Goal: Task Accomplishment & Management: Complete application form

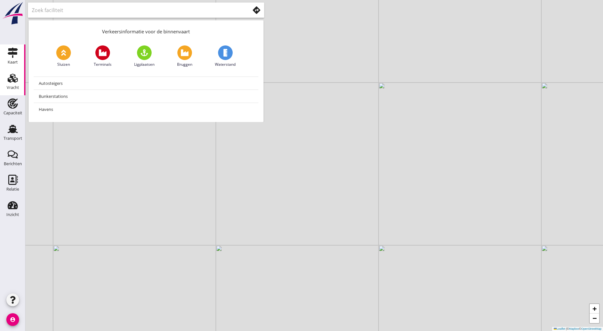
click at [3, 80] on link "Vracht Vracht" at bounding box center [12, 82] width 25 height 25
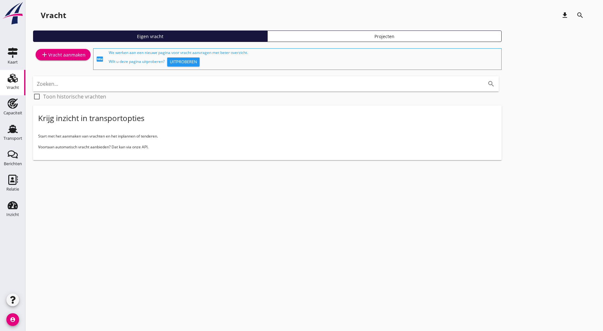
click at [69, 55] on div "add Vracht aanmaken" at bounding box center [63, 55] width 45 height 8
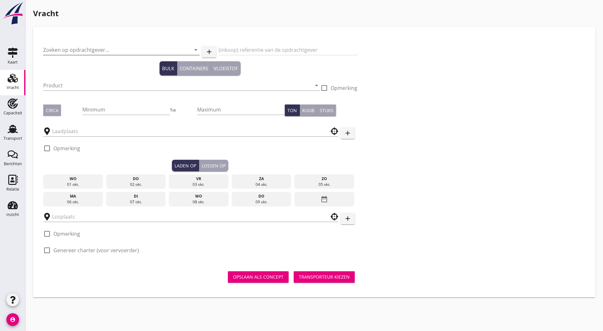
click at [54, 49] on input "Zoeken op opdrachtgever..." at bounding box center [112, 50] width 139 height 10
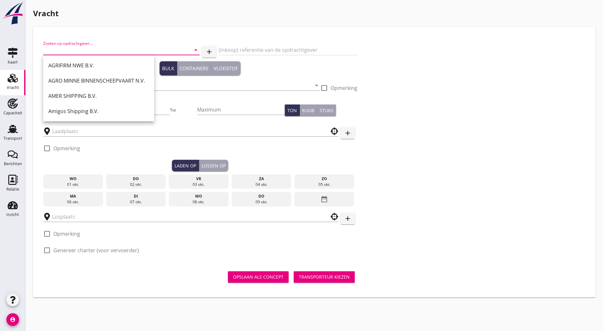
click at [120, 47] on input "Zoeken op opdrachtgever..." at bounding box center [112, 50] width 139 height 10
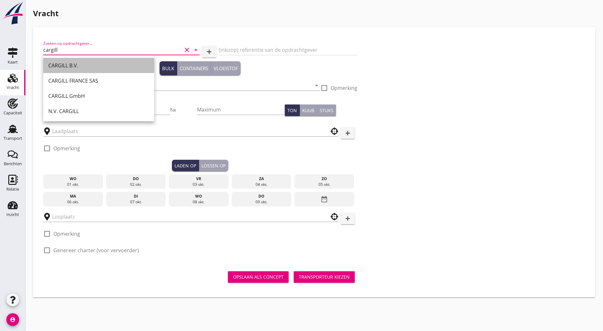
click at [100, 65] on div "CARGILL B.V." at bounding box center [98, 66] width 101 height 8
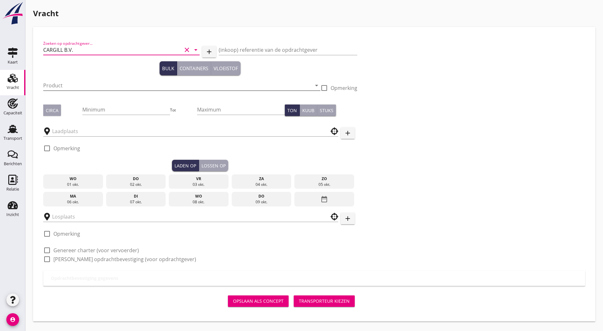
type input "CARGILL B.V."
click at [91, 83] on input "Product" at bounding box center [177, 85] width 268 height 10
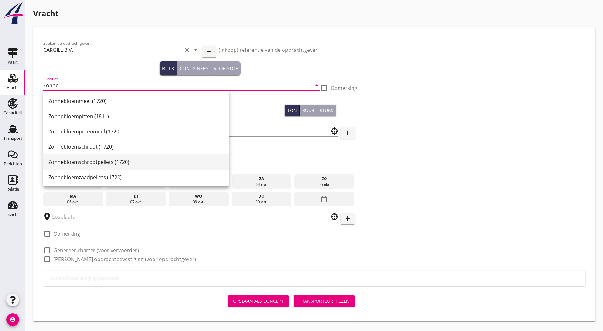
click at [134, 159] on div "Zonnebloemschrootpellets (1720)" at bounding box center [136, 162] width 176 height 8
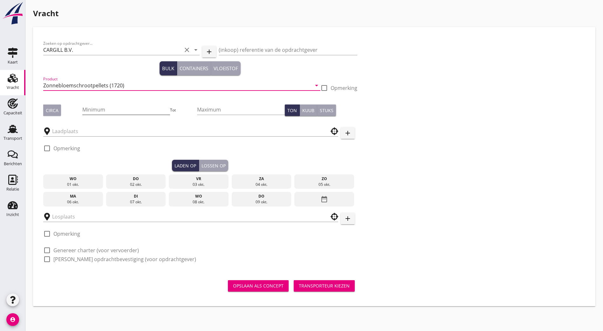
type input "Zonnebloemschrootpellets (1720)"
click at [98, 112] on input "Minimum" at bounding box center [125, 110] width 87 height 10
type input "1483"
click at [76, 127] on input "text" at bounding box center [186, 131] width 268 height 10
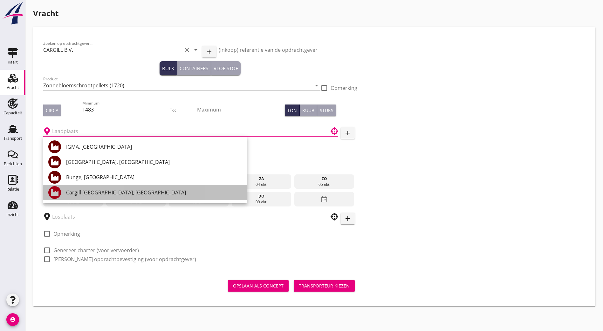
click at [110, 195] on div "Cargill [GEOGRAPHIC_DATA], [GEOGRAPHIC_DATA]" at bounding box center [154, 193] width 176 height 8
type input "Cargill [GEOGRAPHIC_DATA], [GEOGRAPHIC_DATA]"
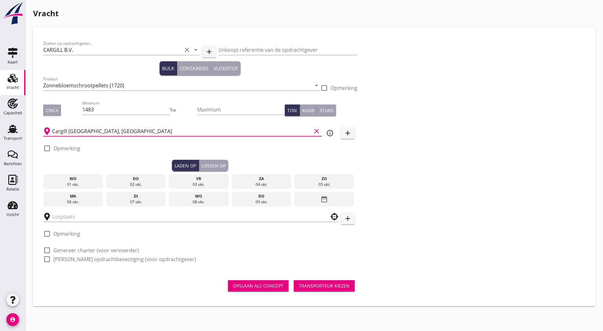
click at [77, 178] on div "wo" at bounding box center [73, 179] width 57 height 6
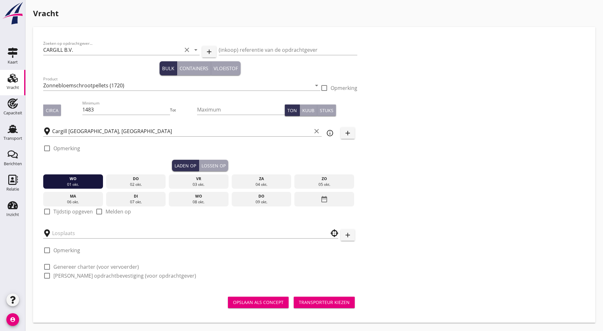
click at [59, 211] on label "Tijdstip opgeven" at bounding box center [72, 212] width 39 height 6
checkbox input "true"
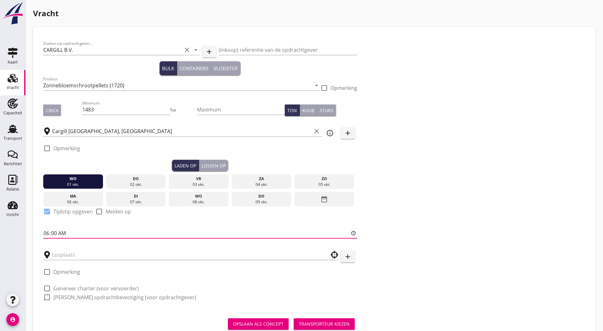
click at [47, 228] on input "06:00" at bounding box center [200, 233] width 314 height 10
type input "13:00"
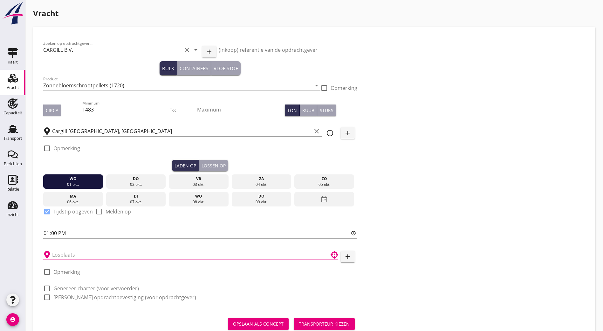
click at [136, 250] on input "text" at bounding box center [186, 255] width 268 height 10
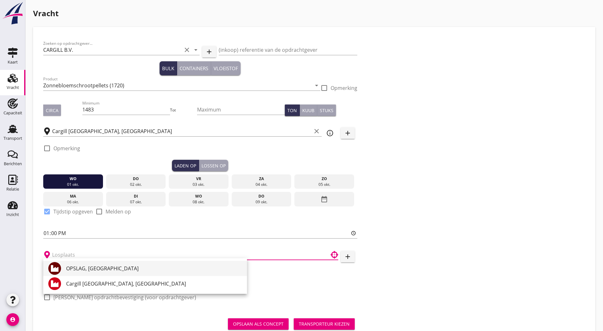
click at [109, 267] on div "OPSLAG, [GEOGRAPHIC_DATA]" at bounding box center [154, 269] width 176 height 8
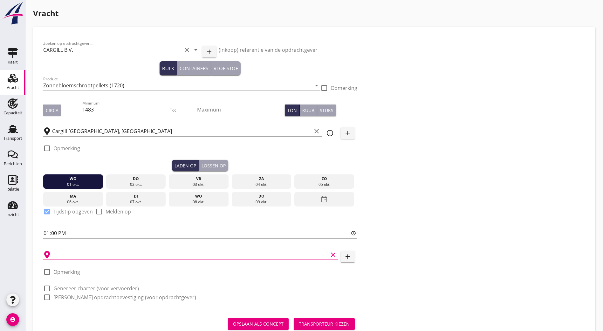
type input "OPSLAG, [GEOGRAPHIC_DATA]"
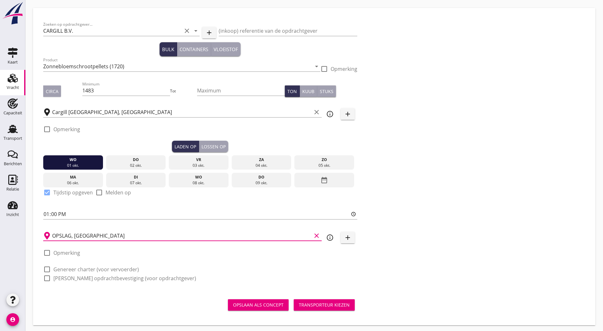
drag, startPoint x: 108, startPoint y: 266, endPoint x: 102, endPoint y: 275, distance: 10.3
click at [108, 266] on label "Genereer charter (voor vervoerder)" at bounding box center [96, 269] width 86 height 6
checkbox input "true"
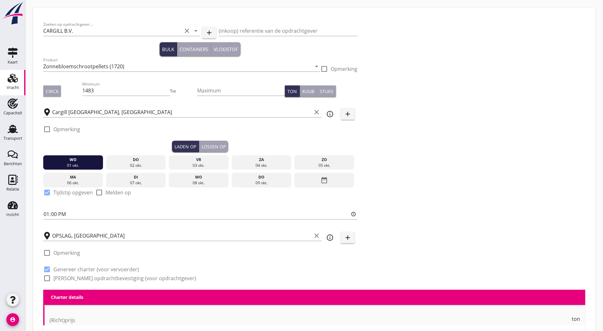
checkbox input "true"
click at [101, 276] on label "[PERSON_NAME] opdrachtbevestiging (voor opdrachtgever)" at bounding box center [124, 278] width 143 height 6
checkbox input "true"
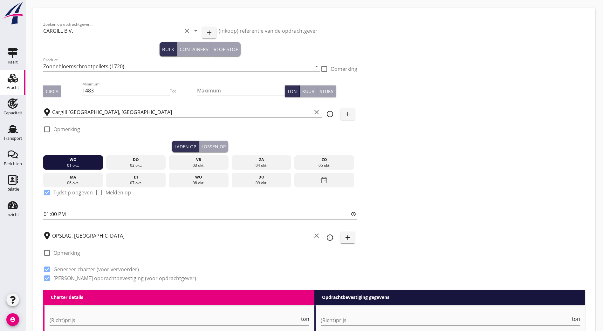
scroll to position [114, 0]
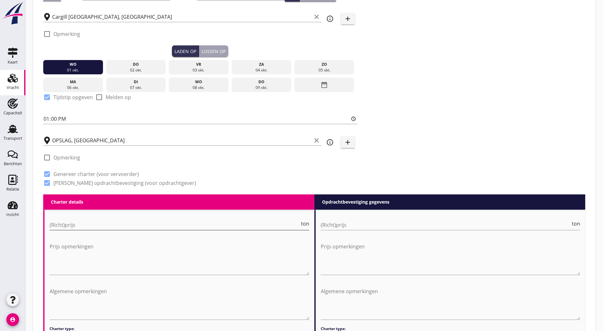
click at [127, 227] on input "(Richt)prijs" at bounding box center [175, 225] width 250 height 10
click at [59, 222] on input "2225" at bounding box center [175, 225] width 250 height 10
type input "225"
click at [374, 226] on input "(Richt)prijs" at bounding box center [446, 225] width 250 height 10
type input "350"
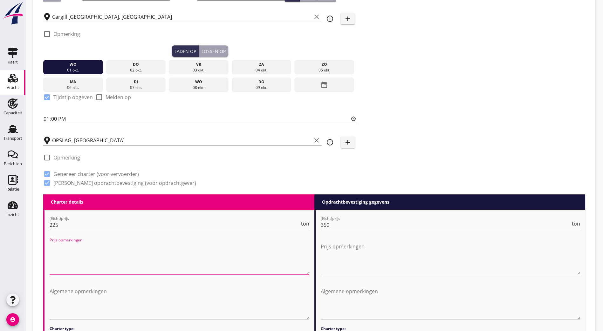
click at [146, 269] on textarea "Prijs opmerkingen" at bounding box center [180, 258] width 260 height 33
click at [133, 243] on textarea "Prijs opmerkingen" at bounding box center [180, 258] width 260 height 33
type textarea "Prijs per dag // 5 dagen garantie // Excl. verhaalkosten // Excl. laad- & losko…"
drag, startPoint x: 361, startPoint y: 241, endPoint x: 361, endPoint y: 248, distance: 6.4
click at [361, 242] on textarea "Prijs opmerkingen" at bounding box center [451, 258] width 260 height 33
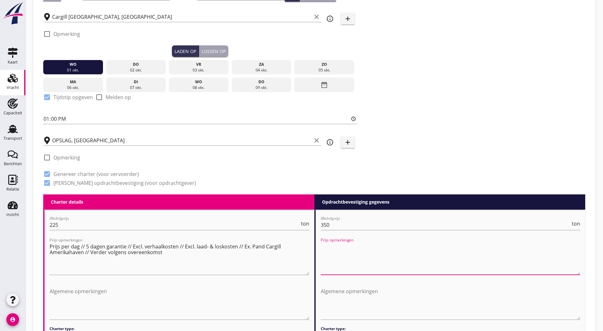
drag, startPoint x: 131, startPoint y: 246, endPoint x: -29, endPoint y: 223, distance: 162.2
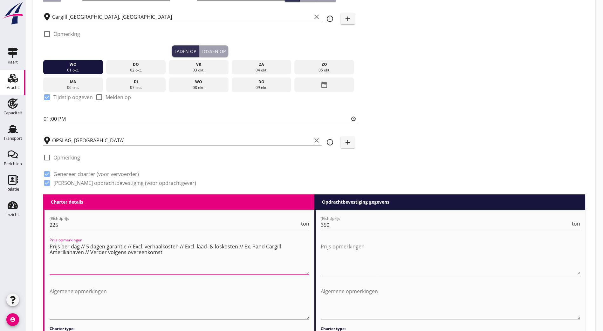
click at [158, 299] on textarea "Algemene opmerkingen" at bounding box center [180, 302] width 260 height 33
paste textarea "Prijs per dag // 5 dagen garantie // Excl. verhaalkosten // Excl. laad- & losko…"
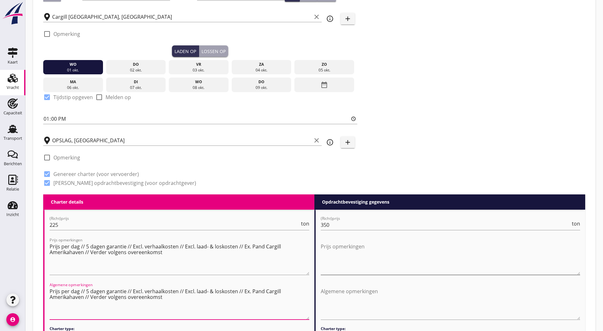
type textarea "Prijs per dag // 5 dagen garantie // Excl. verhaalkosten // Excl. laad- & losko…"
click at [366, 246] on textarea "Prijs opmerkingen" at bounding box center [451, 258] width 260 height 33
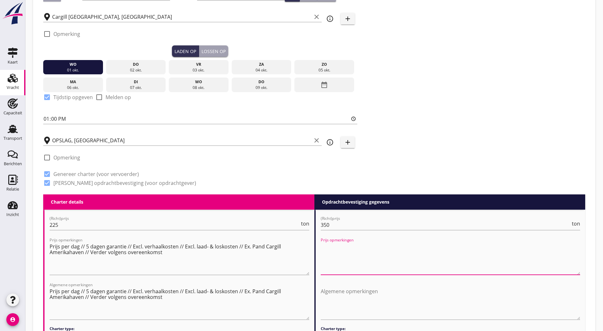
paste textarea "Prijs per dag // 5 dagen garantie // Excl. verhaalkosten // Excl. laad- & losko…"
type textarea "Prijs per dag // 5 dagen garantie // Excl. verhaalkosten // Excl. laad- & losko…"
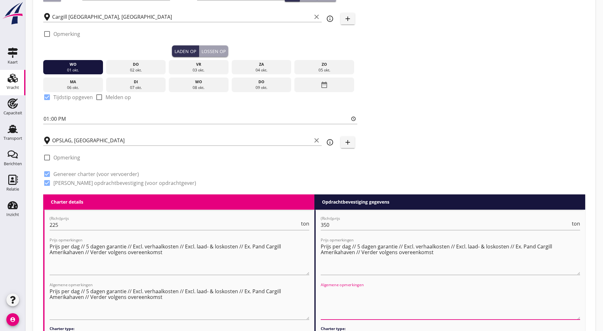
click at [366, 293] on textarea "Algemene opmerkingen" at bounding box center [451, 302] width 260 height 33
paste textarea "Prijs per dag // 5 dagen garantie // Excl. verhaalkosten // Excl. laad- & losko…"
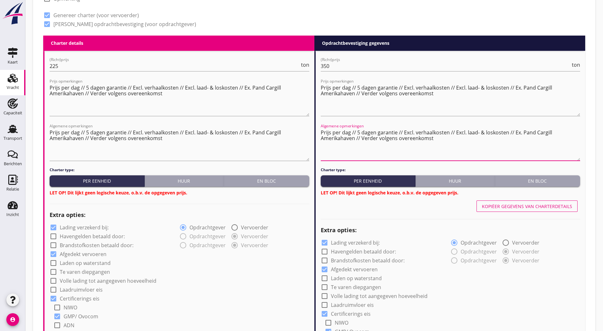
type textarea "Prijs per dag // 5 dagen garantie // Excl. verhaalkosten // Excl. laad- & losko…"
click at [189, 179] on div "Huur" at bounding box center [184, 181] width 74 height 7
radio input "true"
radio input "false"
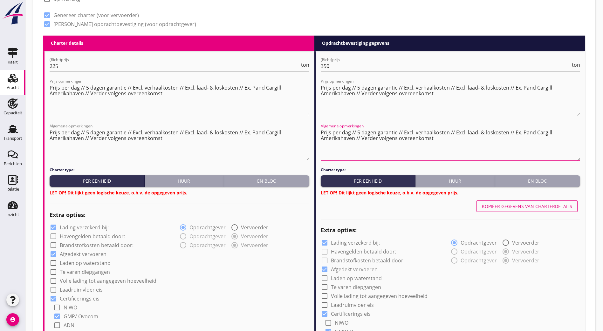
radio input "true"
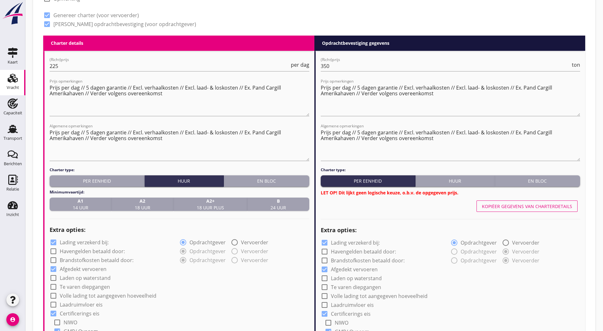
click at [261, 201] on div "B 24 uur" at bounding box center [278, 204] width 57 height 13
click at [472, 178] on div "Huur" at bounding box center [455, 181] width 74 height 7
radio input "true"
radio input "false"
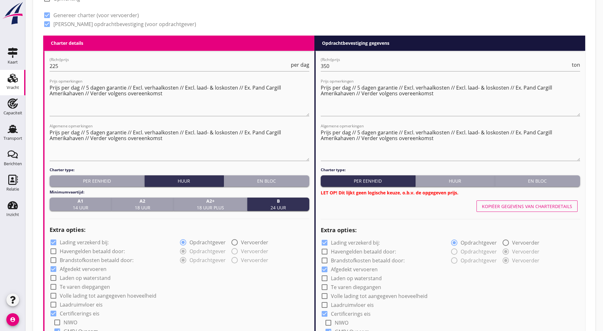
radio input "true"
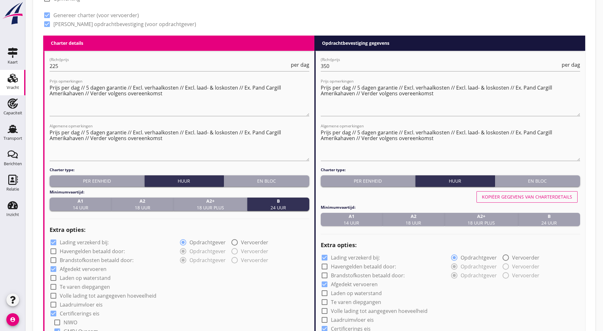
click at [517, 194] on div "Kopiëer gegevens van charterdetails" at bounding box center [527, 197] width 90 height 7
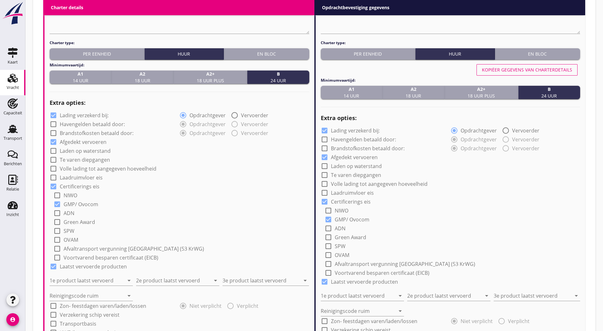
scroll to position [464, 0]
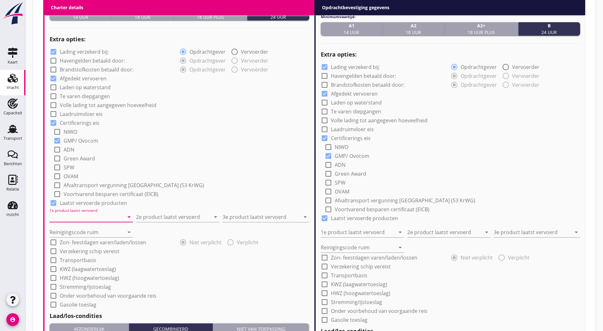
click at [62, 217] on input "1e product laatst vervoerd" at bounding box center [87, 217] width 74 height 10
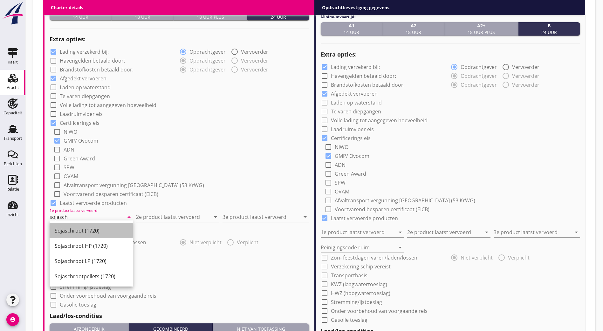
click at [86, 229] on div "Sojaschroot (1720)" at bounding box center [91, 231] width 73 height 8
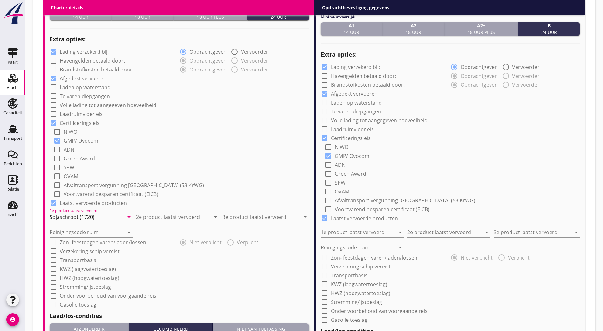
click at [77, 213] on input "Sojaschroot (1720)" at bounding box center [87, 217] width 74 height 10
type input "Sojaschroot Non GMO (1720)"
click at [112, 214] on input "Sojaschroot Non GMO (1720)" at bounding box center [87, 217] width 74 height 10
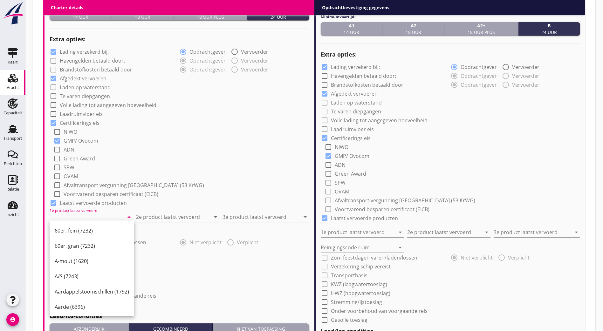
type input "Sojaschroot Non GMO (1720)"
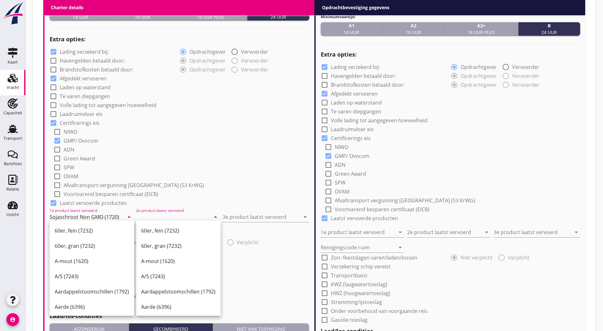
type input "Sojaschroot Non GMO (1720)"
click at [169, 217] on input "2e product laatst vervoerd" at bounding box center [173, 217] width 74 height 10
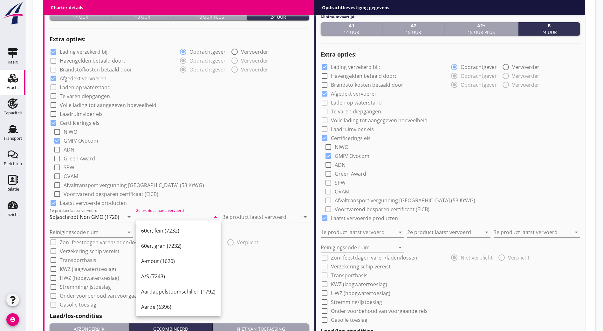
paste input "Sojaschroot Non GMO (1720)"
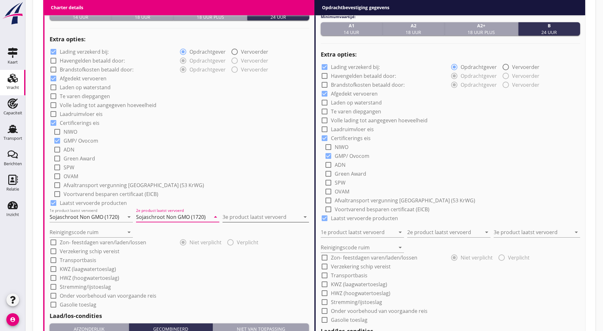
type input "Sojaschroot Non GMO (1720)"
click at [236, 216] on input "3e product laatst vervoerd" at bounding box center [262, 217] width 78 height 10
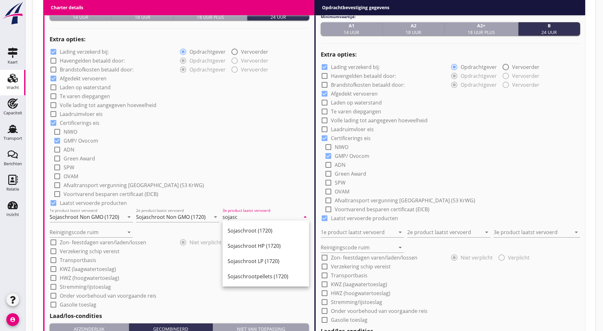
click at [251, 228] on div "Sojaschroot (1720)" at bounding box center [266, 231] width 76 height 8
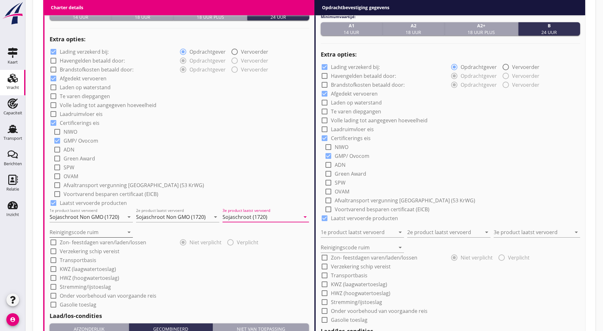
type input "Sojaschroot (1720)"
click at [89, 230] on input "Reinigingscode ruim" at bounding box center [87, 232] width 74 height 10
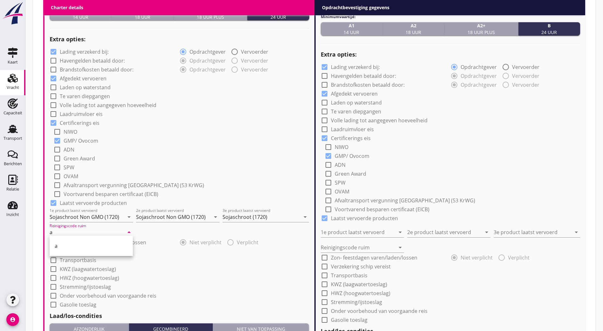
drag, startPoint x: 79, startPoint y: 251, endPoint x: 82, endPoint y: 248, distance: 4.3
click at [79, 251] on div "a" at bounding box center [91, 245] width 73 height 15
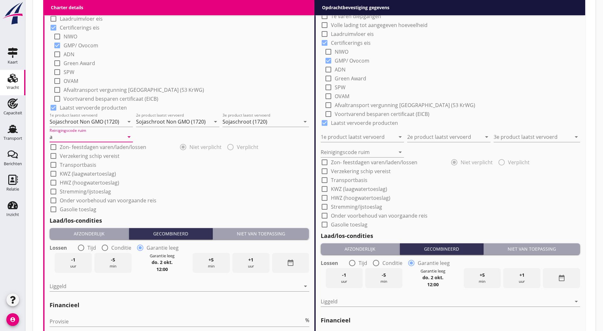
type input "a"
click at [254, 237] on button "Niet van toepassing" at bounding box center [261, 233] width 97 height 11
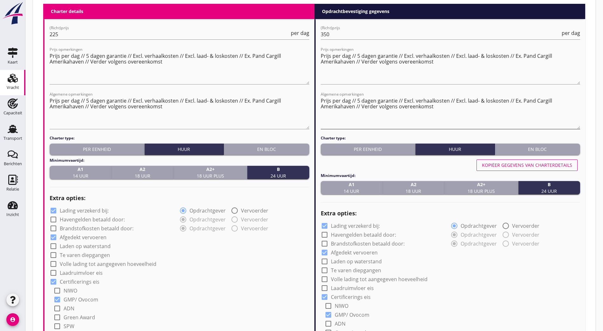
scroll to position [273, 0]
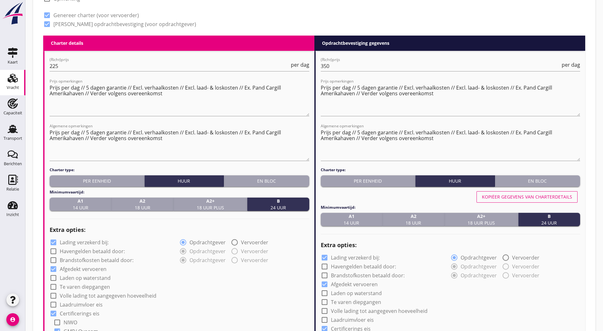
click at [545, 189] on div "Kopiëer gegevens van charterdetails" at bounding box center [451, 196] width 260 height 15
click at [544, 197] on div "Kopiëer gegevens van charterdetails" at bounding box center [527, 197] width 90 height 7
type input "Sojaschroot Non GMO (1720)"
type input "Sojaschroot (1720)"
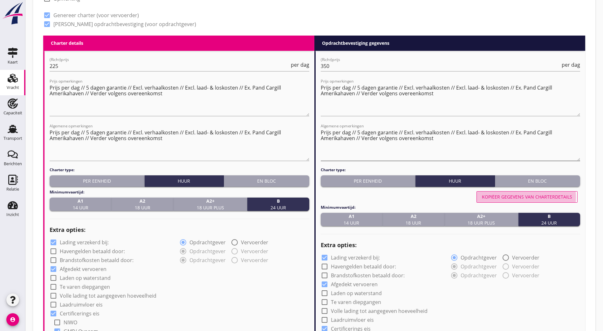
type input "a"
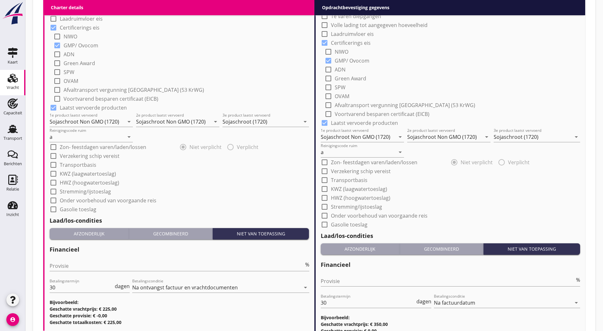
scroll to position [616, 0]
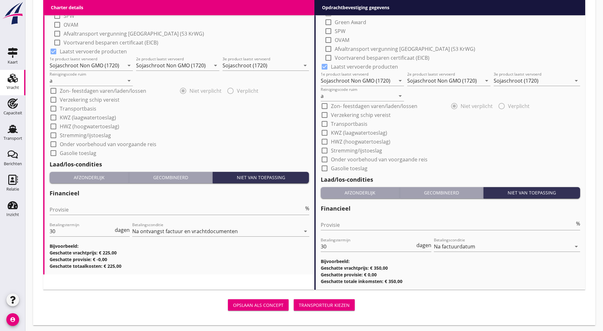
click at [294, 300] on button "Transporteur kiezen" at bounding box center [324, 305] width 61 height 11
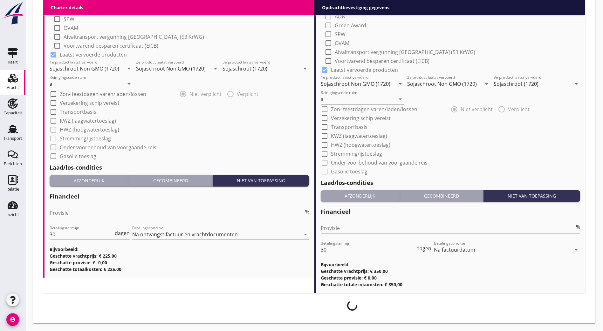
scroll to position [611, 0]
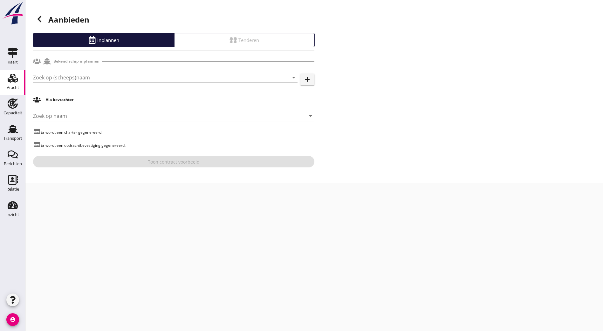
click at [89, 77] on input "Zoek op (scheeps)naam" at bounding box center [156, 77] width 247 height 10
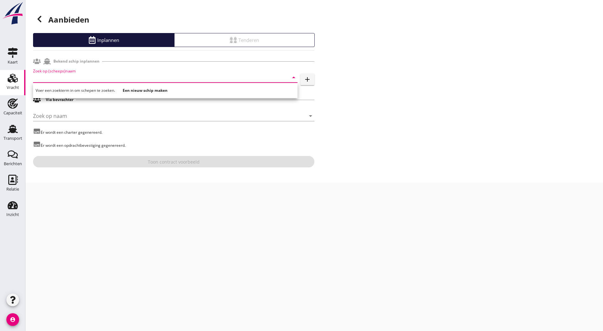
click at [112, 75] on input "Zoek op (scheeps)naam" at bounding box center [156, 77] width 247 height 10
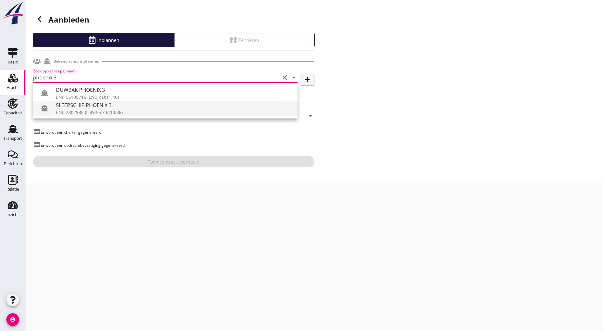
click at [101, 107] on div "SLEEPSCHIP PHOENIX 3" at bounding box center [174, 105] width 237 height 8
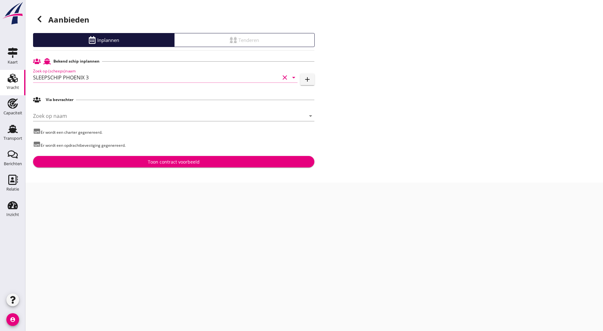
type input "SLEEPSCHIP PHOENIX 3"
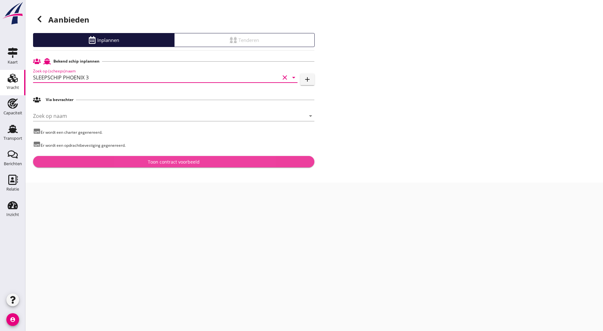
click at [160, 158] on button "Toon contract voorbeeld" at bounding box center [173, 161] width 281 height 11
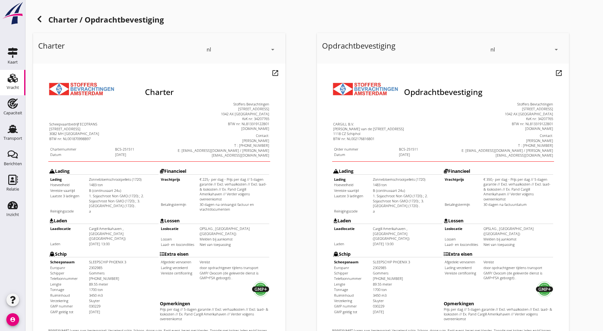
scroll to position [140, 0]
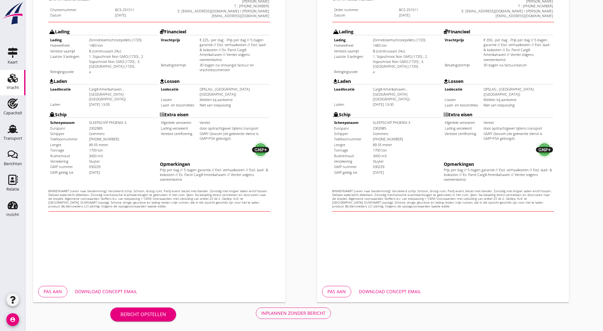
click at [261, 310] on div "Inplannen zonder bericht" at bounding box center [293, 313] width 64 height 7
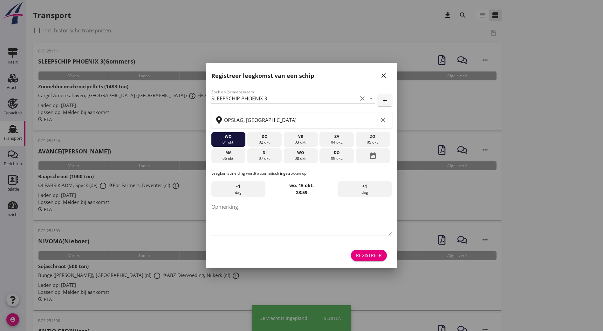
click at [382, 77] on icon "close" at bounding box center [384, 76] width 8 height 8
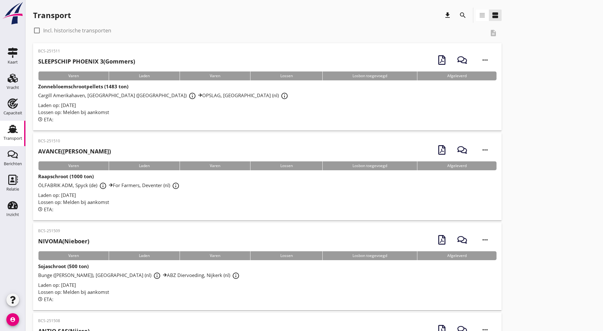
click at [112, 56] on div "BCS-251511 SLEEPSCHIP PHOENIX 3 (Gommers)" at bounding box center [86, 58] width 97 height 21
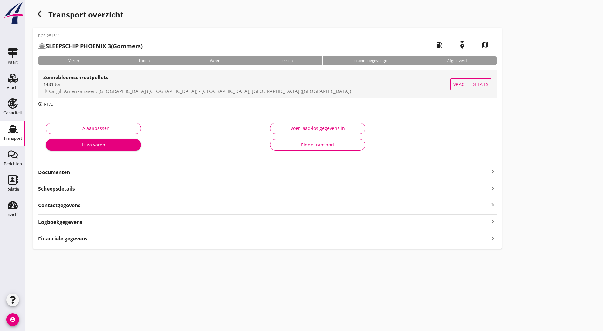
click at [122, 72] on div "Zonnebloemschrootpellets 1483 ton Cargill [GEOGRAPHIC_DATA], [GEOGRAPHIC_DATA] …" at bounding box center [246, 84] width 407 height 28
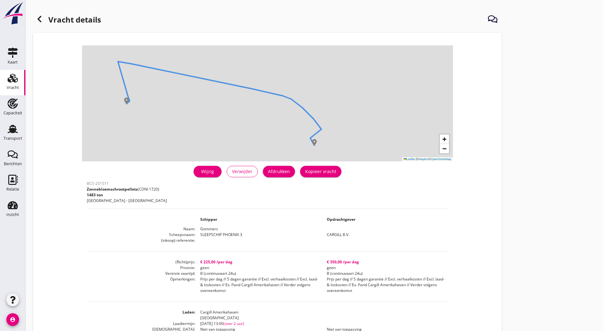
click at [38, 18] on icon at bounding box center [40, 19] width 8 height 8
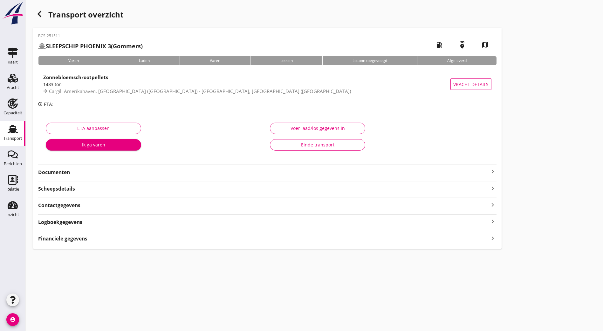
click at [102, 169] on strong "Documenten" at bounding box center [263, 172] width 451 height 7
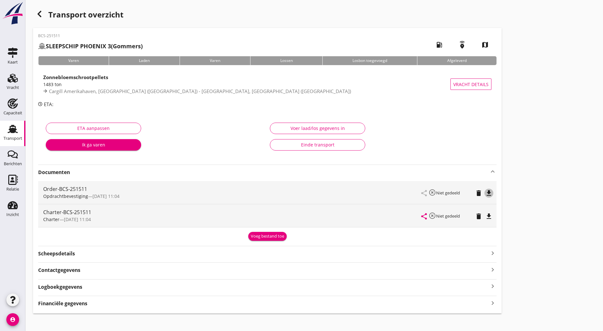
click at [485, 194] on icon "file_download" at bounding box center [489, 193] width 8 height 8
click at [485, 215] on icon "file_download" at bounding box center [489, 217] width 8 height 8
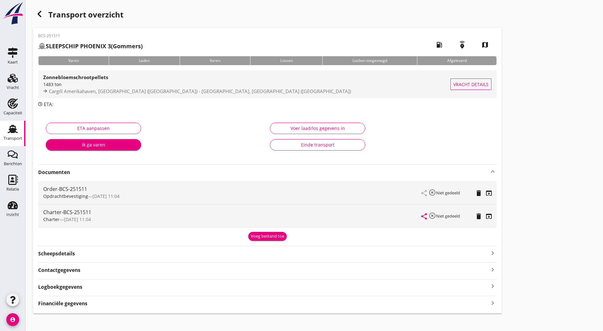
click at [216, 91] on div "Cargill Amerikahaven, [GEOGRAPHIC_DATA] ([GEOGRAPHIC_DATA]) - [GEOGRAPHIC_DATA]…" at bounding box center [246, 91] width 407 height 7
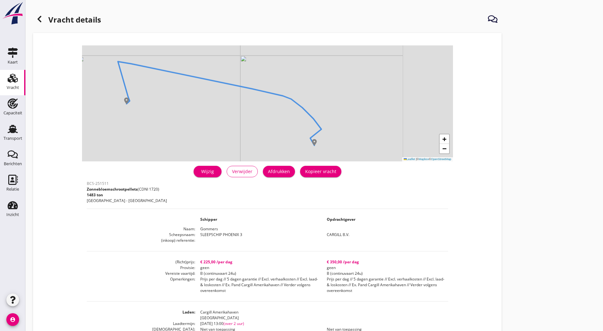
click at [268, 172] on div "Afdrukken" at bounding box center [279, 171] width 22 height 7
click at [40, 20] on icon at bounding box center [40, 19] width 8 height 8
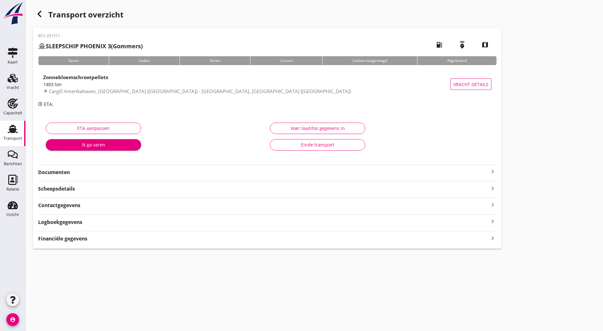
click at [39, 12] on icon "button" at bounding box center [40, 14] width 8 height 8
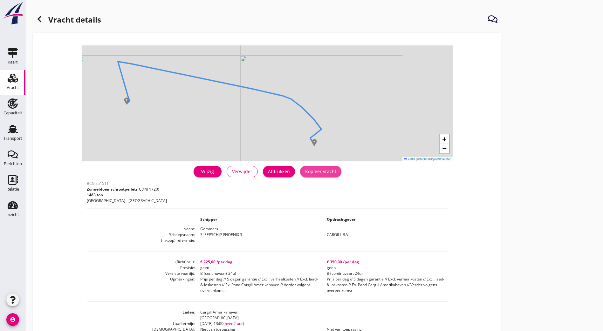
click at [305, 170] on div "Kopieer vracht" at bounding box center [320, 171] width 31 height 7
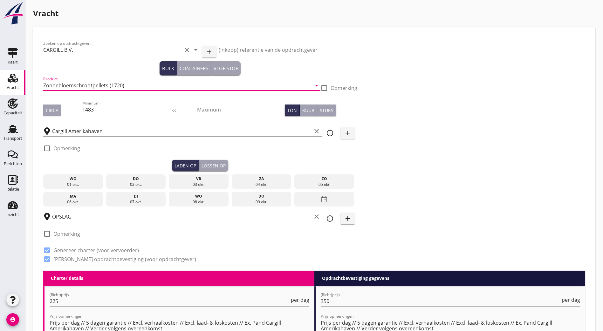
click at [88, 83] on input "Zonnebloemschrootpellets (1720)" at bounding box center [177, 85] width 268 height 10
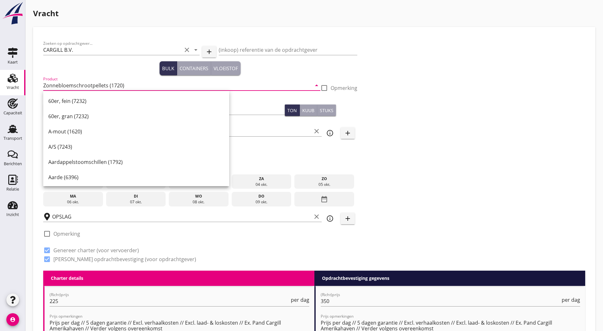
click at [378, 93] on div "Zoeken op opdrachtgever... CARGILL B.V. clear arrow_drop_down add (inkoop) refe…" at bounding box center [314, 154] width 547 height 234
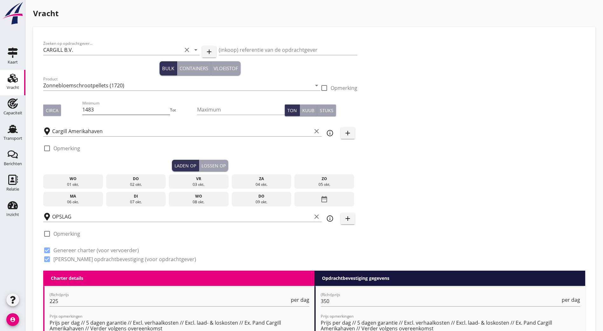
click at [90, 107] on input "1483" at bounding box center [125, 110] width 87 height 10
type input "1"
type input "1978"
click at [484, 100] on div "Zoeken op opdrachtgever... CARGILL B.V. clear arrow_drop_down add (inkoop) refe…" at bounding box center [314, 154] width 547 height 234
click at [407, 99] on div "Zoeken op opdrachtgever... CARGILL B.V. clear arrow_drop_down add (inkoop) refe…" at bounding box center [314, 154] width 547 height 234
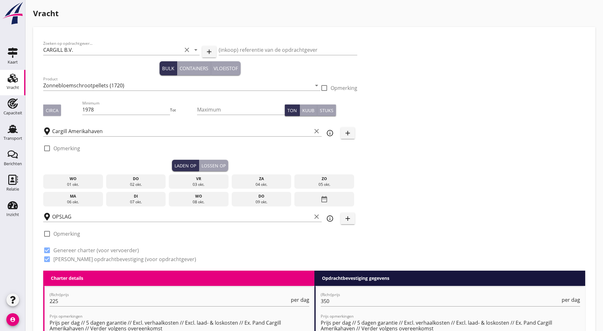
click at [170, 182] on div "03 okt." at bounding box center [198, 185] width 57 height 6
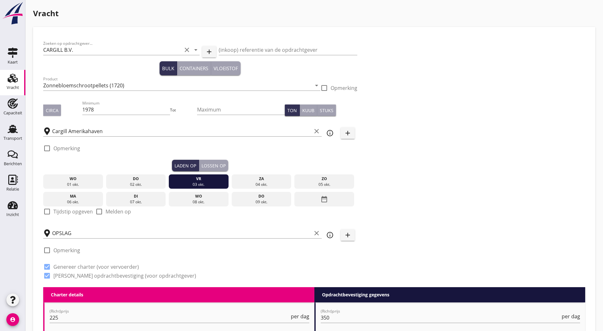
click at [75, 213] on label "Tijdstip opgeven" at bounding box center [72, 212] width 39 height 6
checkbox input "true"
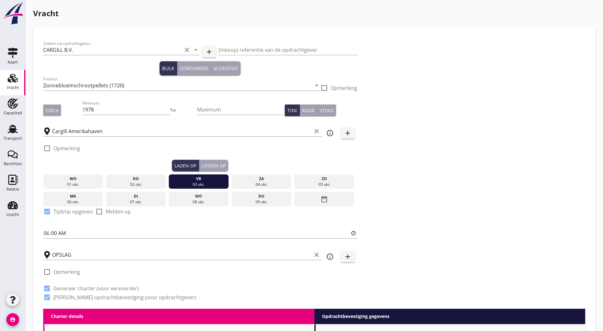
click at [424, 183] on div "Zoeken op opdrachtgever... CARGILL B.V. clear arrow_drop_down add (inkoop) refe…" at bounding box center [314, 173] width 547 height 272
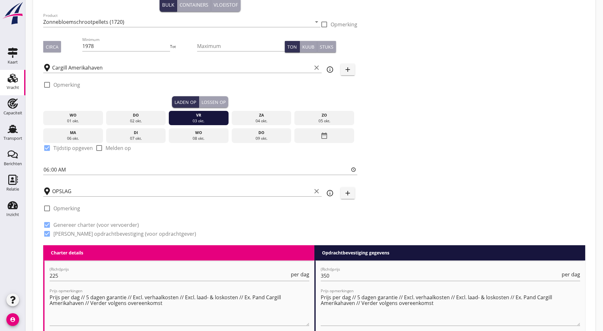
scroll to position [95, 0]
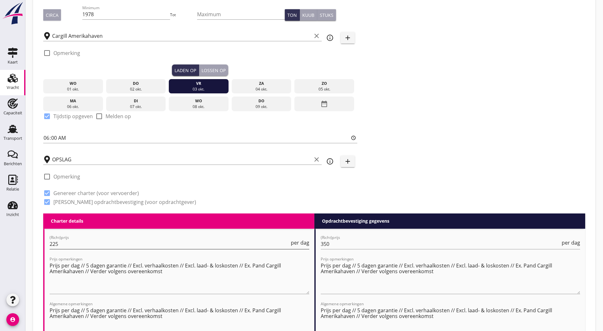
click at [84, 241] on input "225" at bounding box center [170, 244] width 240 height 10
type input "2"
type input "405"
click at [337, 241] on input "350" at bounding box center [441, 244] width 240 height 10
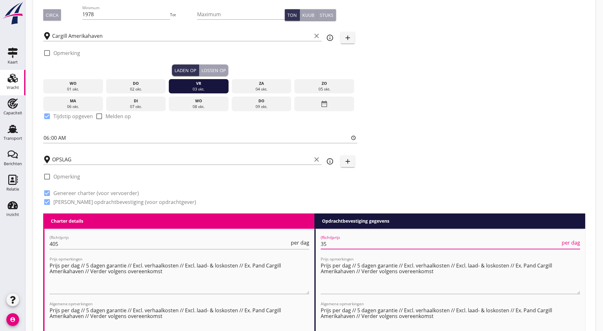
type input "3"
type input "445"
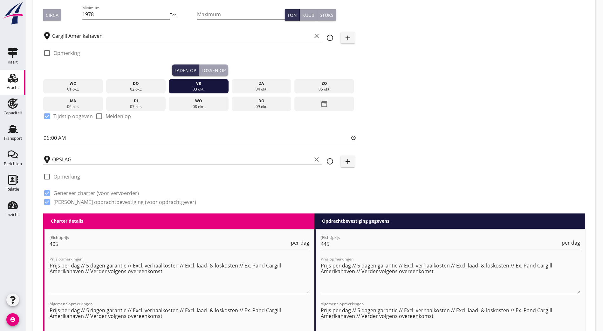
click at [389, 181] on div "Zoeken op opdrachtgever... CARGILL B.V. clear arrow_drop_down add (inkoop) refe…" at bounding box center [314, 78] width 547 height 272
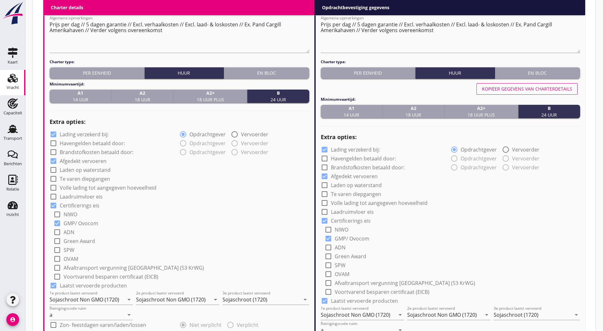
scroll to position [413, 0]
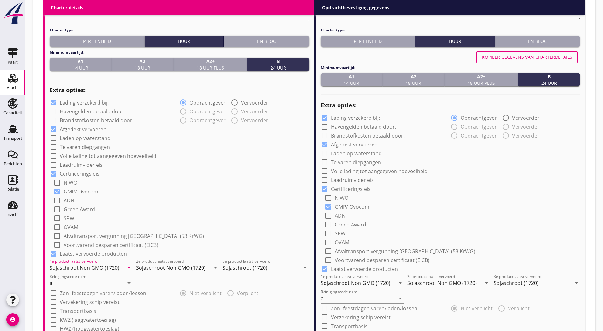
click at [71, 264] on input "Sojaschroot Non GMO (1720)" at bounding box center [87, 268] width 74 height 10
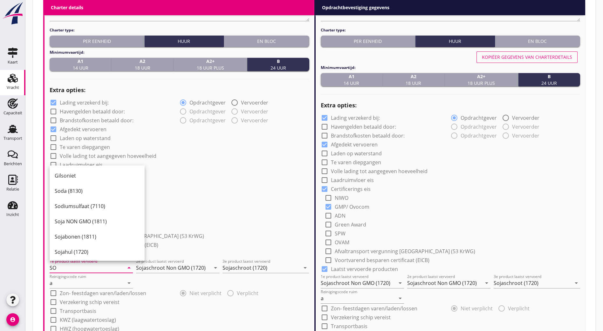
type input "S"
click at [91, 236] on div "Zonnebloemschrootpellets (1720)" at bounding box center [95, 237] width 81 height 8
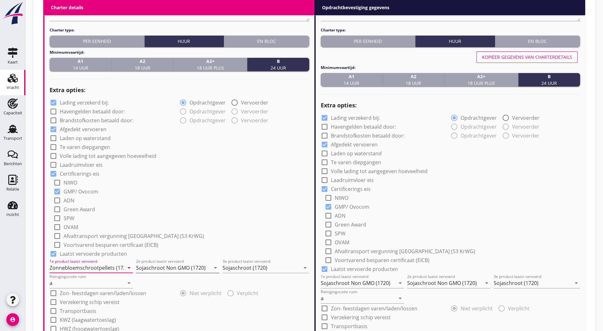
type input "Zonnebloemschrootpellets (1720)"
click at [163, 271] on div "2e product laatst vervoerd Sojaschroot Non GMO (1720) arrow_drop_down" at bounding box center [177, 268] width 83 height 10
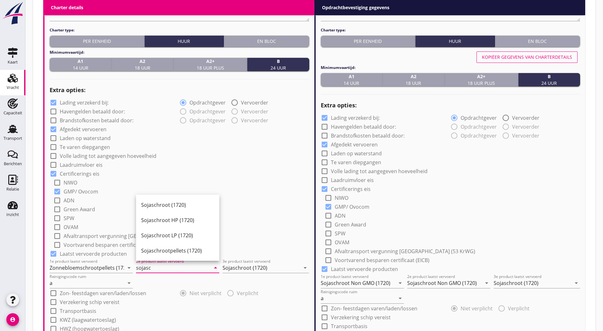
click at [149, 200] on div "Sojaschroot (1720)" at bounding box center [177, 204] width 73 height 15
click at [263, 271] on div "3e product laatst vervoerd Sojaschroot (1720) arrow_drop_down" at bounding box center [266, 268] width 86 height 10
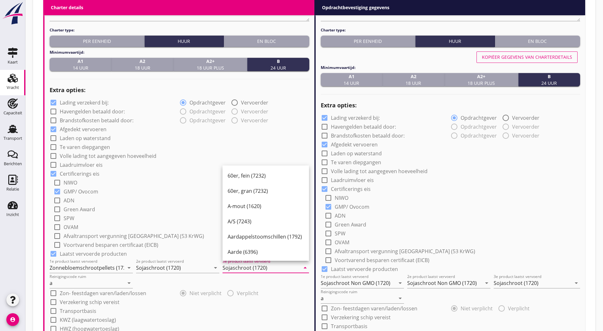
click at [273, 292] on div "radio_button_checked Niet verplicht radio_button_unchecked Verplicht" at bounding box center [244, 292] width 130 height 9
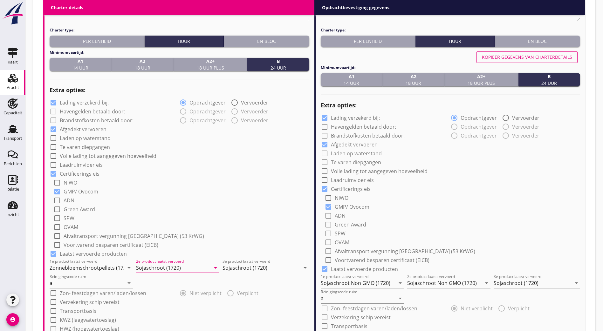
click at [157, 269] on input "Sojaschroot (1720)" at bounding box center [173, 268] width 74 height 10
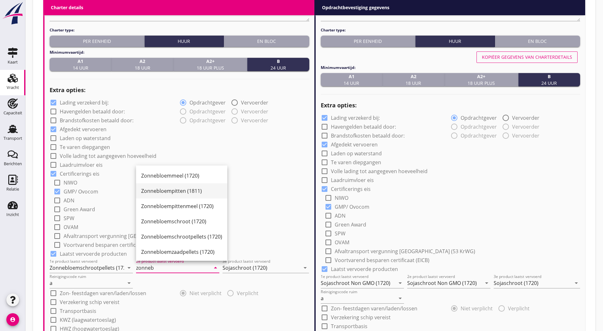
click at [183, 188] on div "Zonnebloempitten (1811)" at bounding box center [181, 191] width 81 height 8
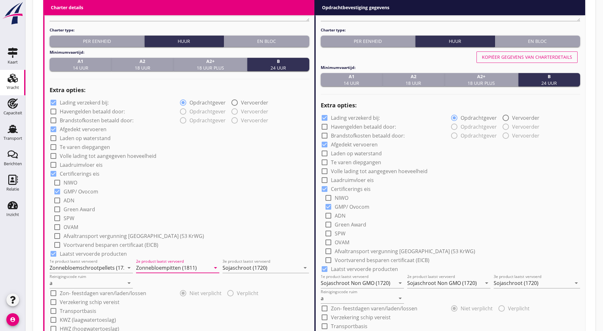
click at [170, 263] on input "Zonnebloempitten (1811)" at bounding box center [173, 268] width 74 height 10
click at [175, 264] on input "Zonnebloempitten (1811)" at bounding box center [173, 268] width 74 height 10
type input "Zonnebloempitten (1811)"
drag, startPoint x: 173, startPoint y: 287, endPoint x: 172, endPoint y: 274, distance: 13.1
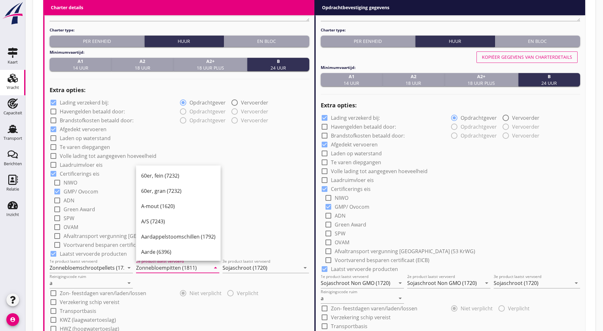
click at [173, 288] on div "check_box_outline_blank Zon- feestdagen varen/laden/lossen" at bounding box center [115, 292] width 130 height 9
click at [171, 269] on input "Zonnebloempitten (1811)" at bounding box center [173, 268] width 74 height 10
click at [244, 268] on input "Sojaschroot (1720)" at bounding box center [262, 268] width 78 height 10
paste input "Zonnebloempitten (1811"
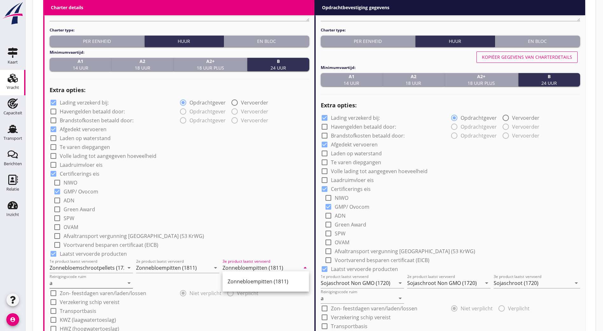
type input "Zonnebloempitten (1811)"
click at [86, 281] on input "a" at bounding box center [87, 283] width 74 height 10
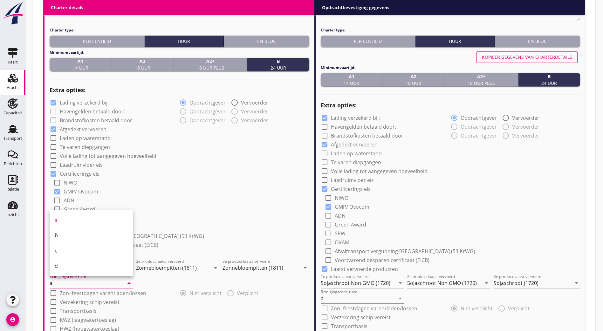
click at [139, 293] on label "Zon- feestdagen varen/laden/lossen" at bounding box center [103, 293] width 86 height 6
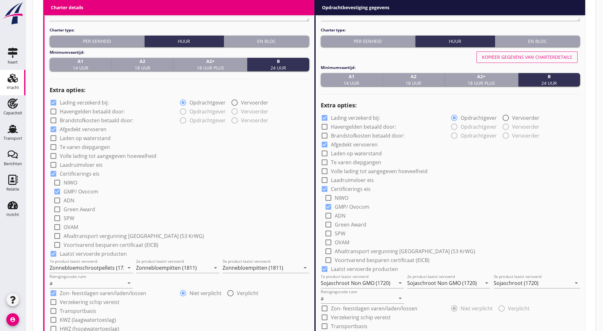
click at [77, 292] on label "Zon- feestdagen varen/laden/lossen" at bounding box center [103, 293] width 86 height 6
checkbox input "false"
click at [155, 282] on div "Reinigingscode ruim a arrow_drop_down" at bounding box center [180, 280] width 260 height 15
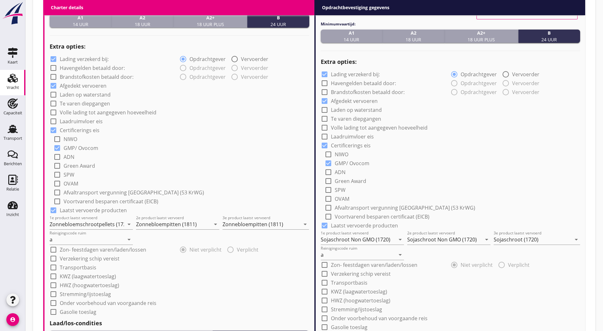
scroll to position [330, 0]
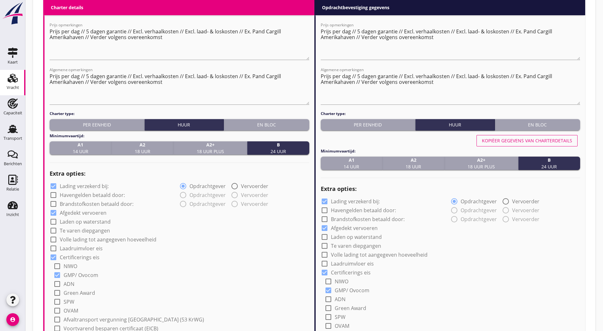
click at [525, 138] on div "Kopiëer gegevens van charterdetails" at bounding box center [527, 140] width 90 height 7
type input "Zonnebloemschrootpellets (1720)"
type input "Zonnebloempitten (1811)"
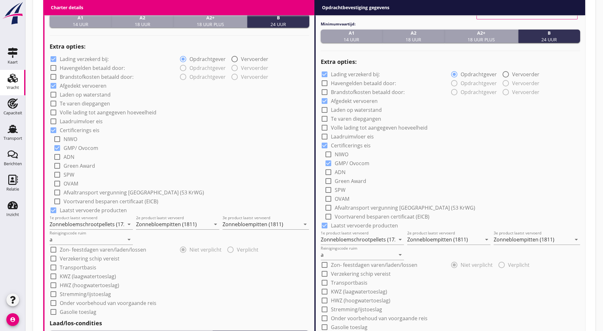
scroll to position [616, 0]
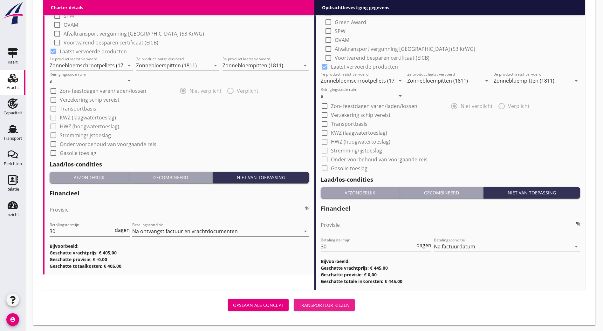
drag, startPoint x: 245, startPoint y: 303, endPoint x: 399, endPoint y: 27, distance: 315.7
click at [299, 302] on div "Transporteur kiezen" at bounding box center [324, 305] width 51 height 7
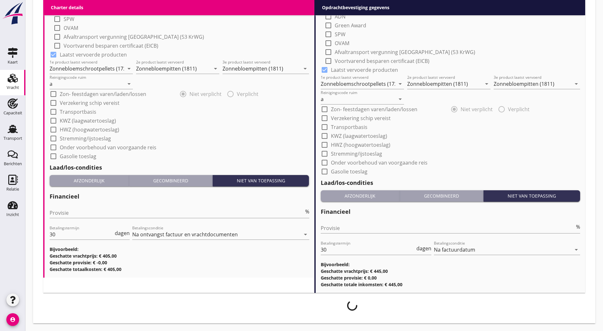
scroll to position [611, 0]
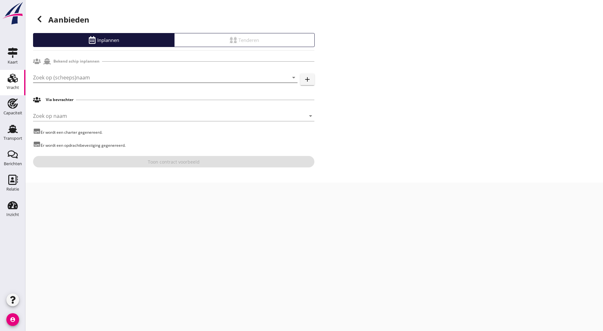
click at [89, 78] on input "Zoek op (scheeps)naam" at bounding box center [156, 77] width 247 height 10
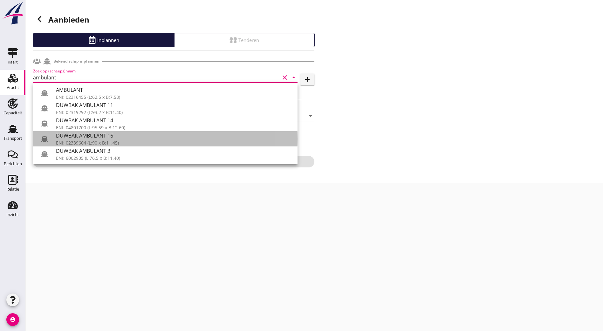
click at [86, 142] on div "ENI: 02339604 (L:90 x B:11.45)" at bounding box center [174, 143] width 237 height 7
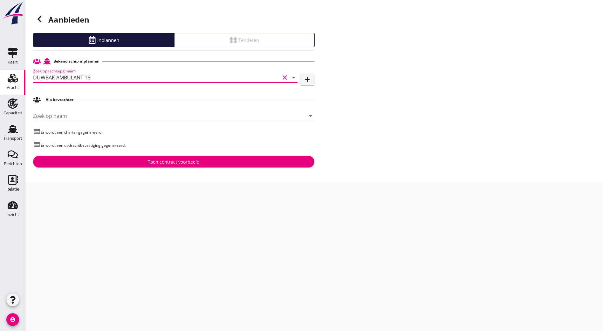
type input "DUWBAK AMBULANT 16"
click at [177, 159] on div "Toon contract voorbeeld" at bounding box center [174, 162] width 52 height 7
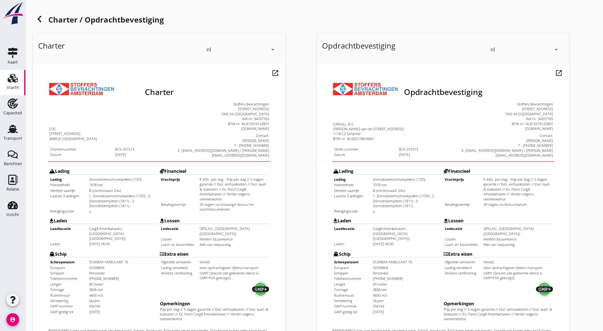
scroll to position [140, 0]
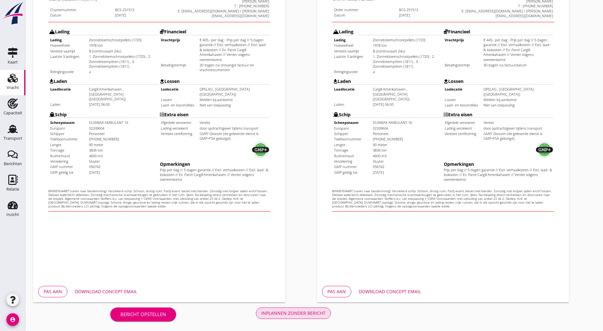
drag, startPoint x: 185, startPoint y: 312, endPoint x: 181, endPoint y: 299, distance: 13.9
click at [261, 312] on div "Inplannen zonder bericht" at bounding box center [293, 313] width 64 height 7
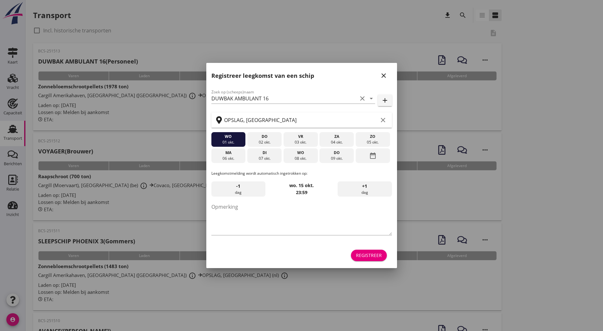
click at [390, 73] on div "Registreer leegkomst van een schip close" at bounding box center [301, 73] width 191 height 20
click at [386, 76] on icon "close" at bounding box center [384, 76] width 8 height 8
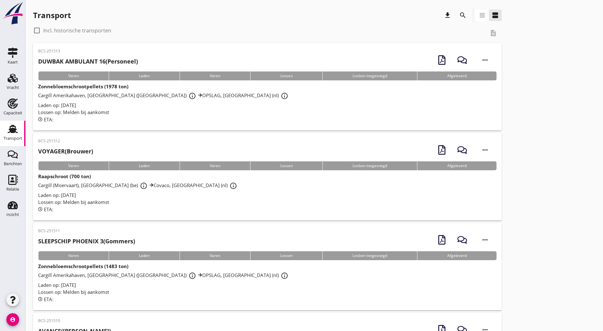
drag, startPoint x: 107, startPoint y: 55, endPoint x: 147, endPoint y: 46, distance: 40.8
click at [107, 55] on div "BCS-251513 DUWBAK AMBULANT 16 (Personeel)" at bounding box center [88, 58] width 100 height 21
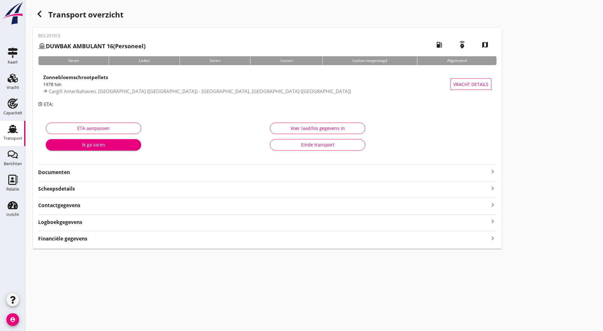
click at [111, 171] on strong "Documenten" at bounding box center [263, 172] width 451 height 7
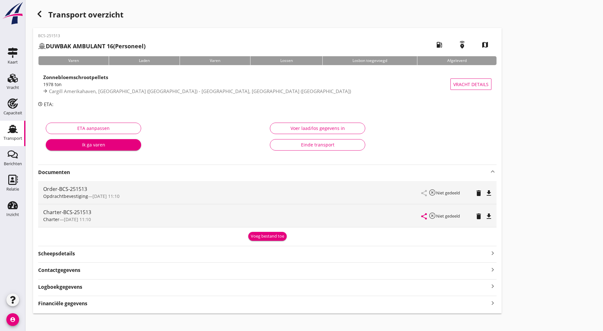
click at [485, 195] on icon "file_download" at bounding box center [489, 193] width 8 height 8
drag, startPoint x: 303, startPoint y: 214, endPoint x: 266, endPoint y: 142, distance: 80.5
click at [485, 214] on icon "file_download" at bounding box center [489, 217] width 8 height 8
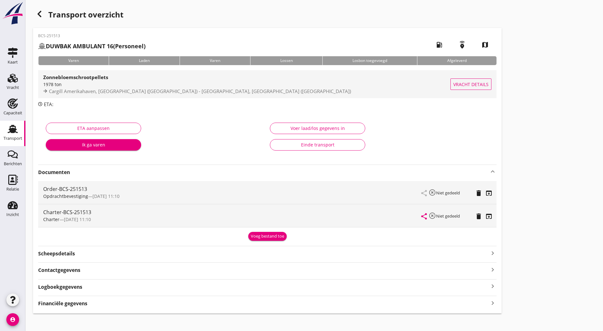
click at [197, 83] on div "1978 ton" at bounding box center [246, 84] width 407 height 7
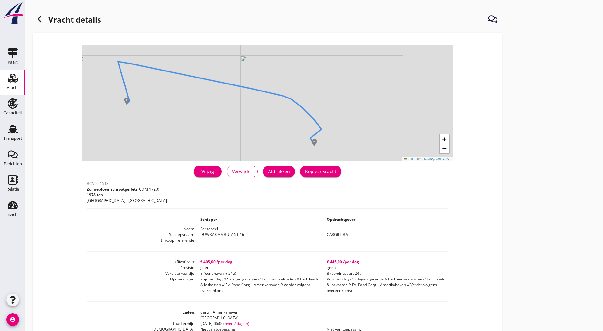
click at [268, 170] on div "Afdrukken" at bounding box center [279, 171] width 22 height 7
